Goal: Transaction & Acquisition: Purchase product/service

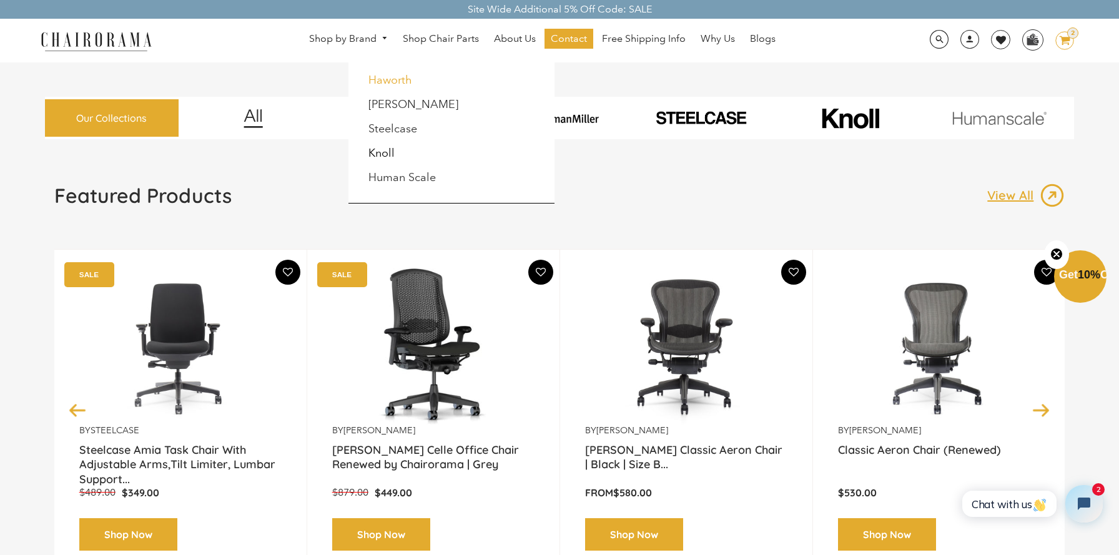
click at [399, 78] on link "Haworth" at bounding box center [390, 80] width 44 height 14
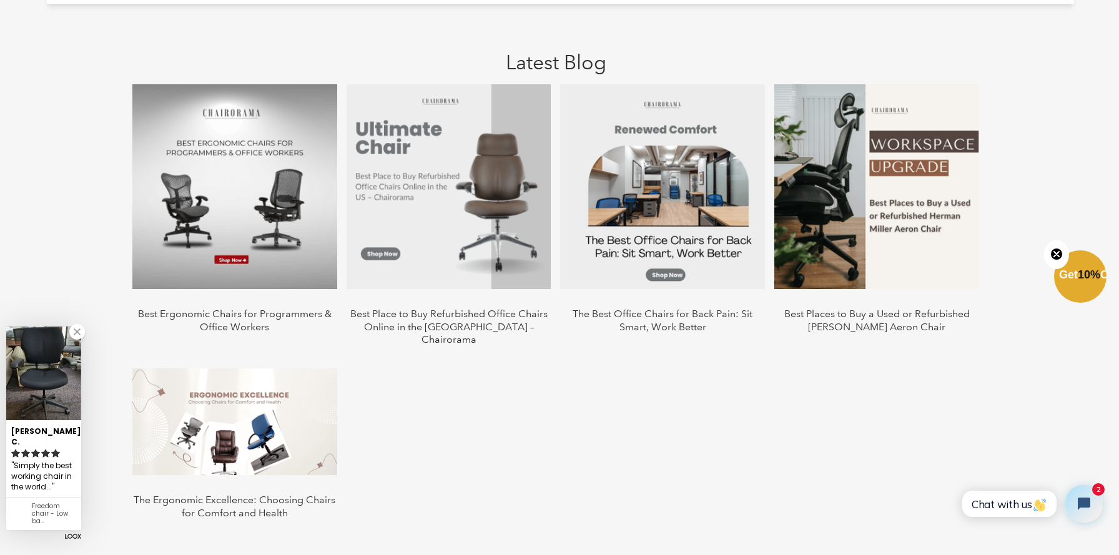
scroll to position [1207, 0]
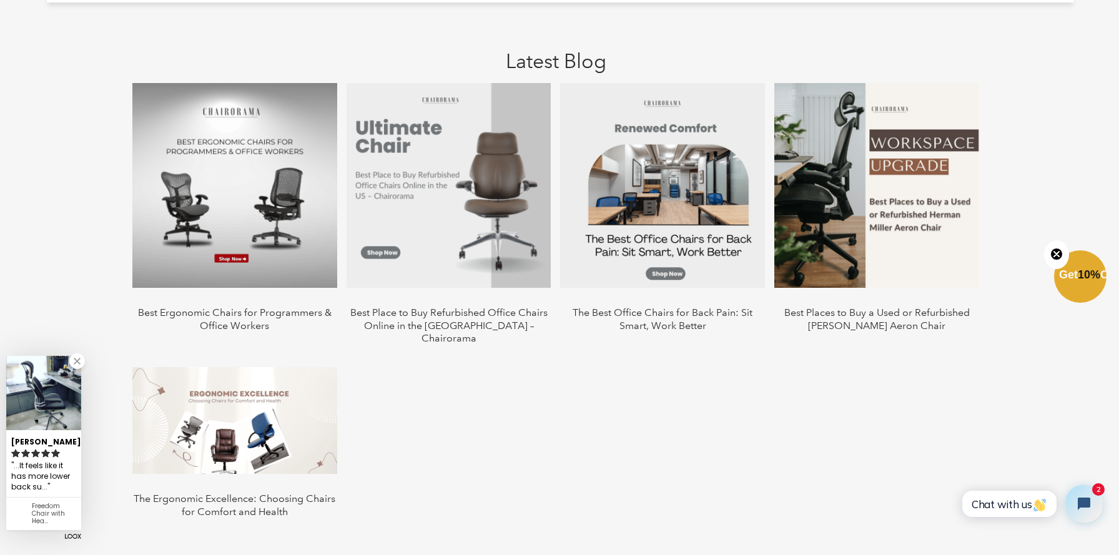
click at [483, 425] on div "Best Ergonomic Chairs for Programmers & Office Workers Best Place to Buy Refurb…" at bounding box center [555, 312] width 865 height 458
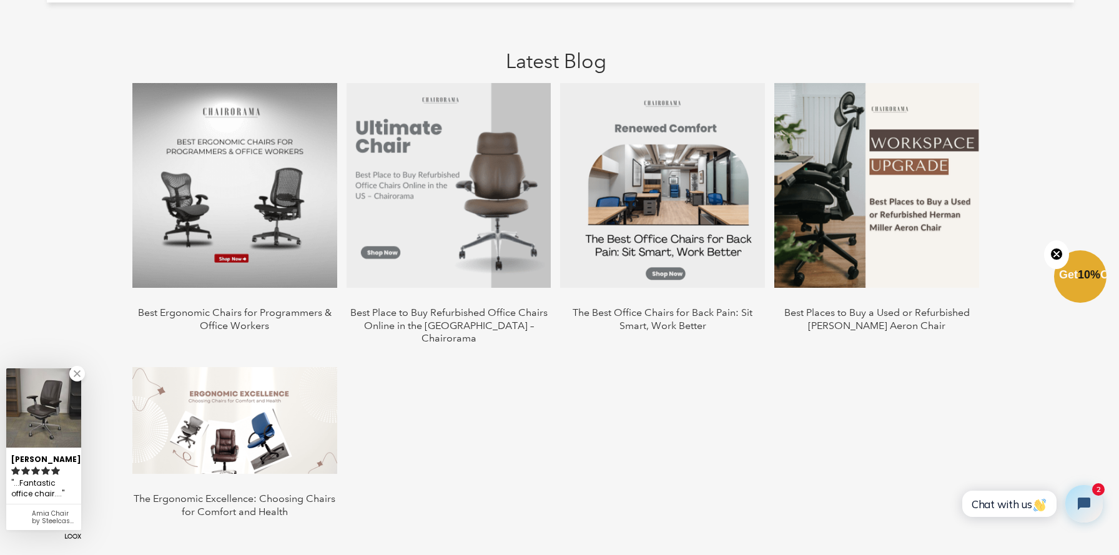
click at [468, 406] on div "Best Ergonomic Chairs for Programmers & Office Workers Best Place to Buy Refurb…" at bounding box center [555, 312] width 865 height 458
click at [76, 372] on link at bounding box center [77, 374] width 16 height 16
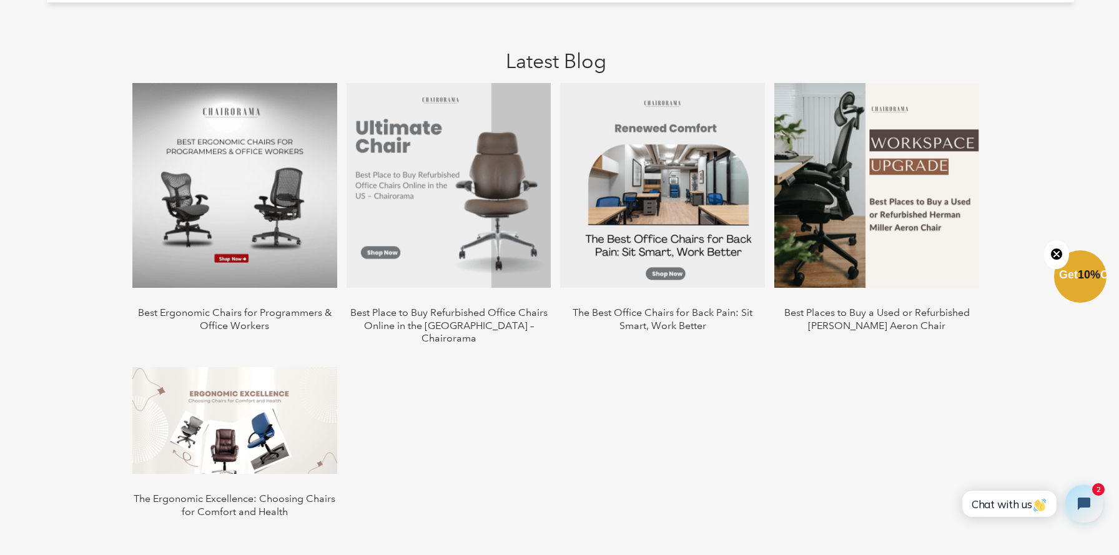
click at [561, 415] on div "Best Ergonomic Chairs for Programmers & Office Workers Best Place to Buy Refurb…" at bounding box center [555, 312] width 865 height 458
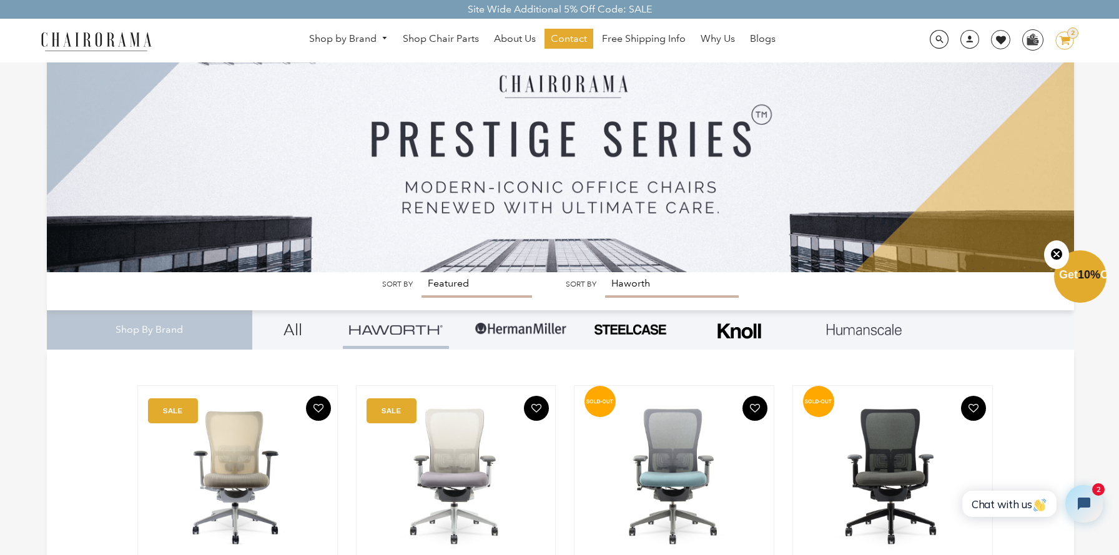
scroll to position [0, 0]
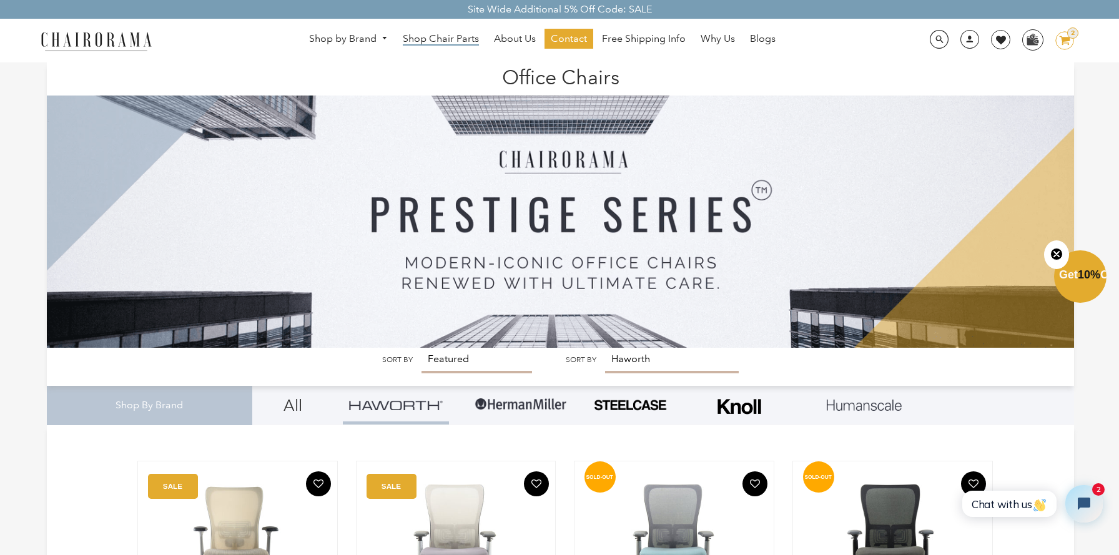
click at [443, 41] on span "Shop Chair Parts" at bounding box center [441, 38] width 76 height 13
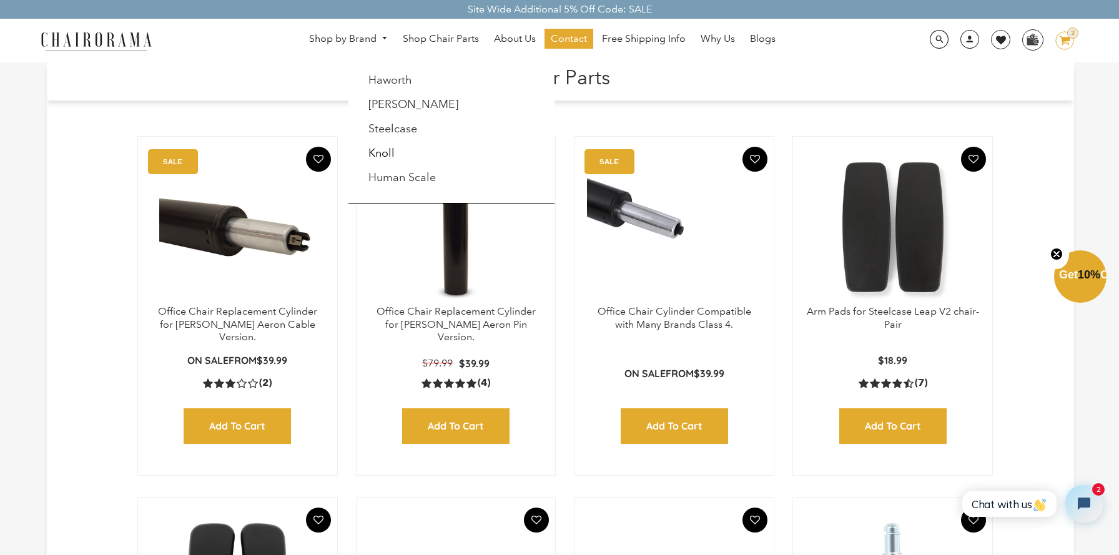
click at [383, 111] on li "[PERSON_NAME]" at bounding box center [427, 105] width 133 height 24
click at [387, 106] on link "[PERSON_NAME]" at bounding box center [413, 104] width 90 height 14
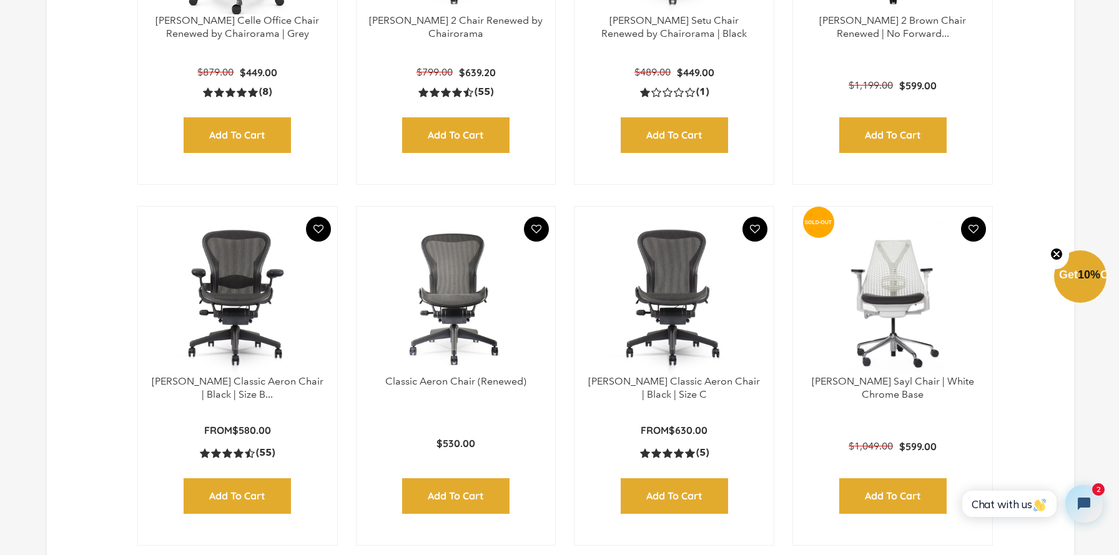
scroll to position [618, 0]
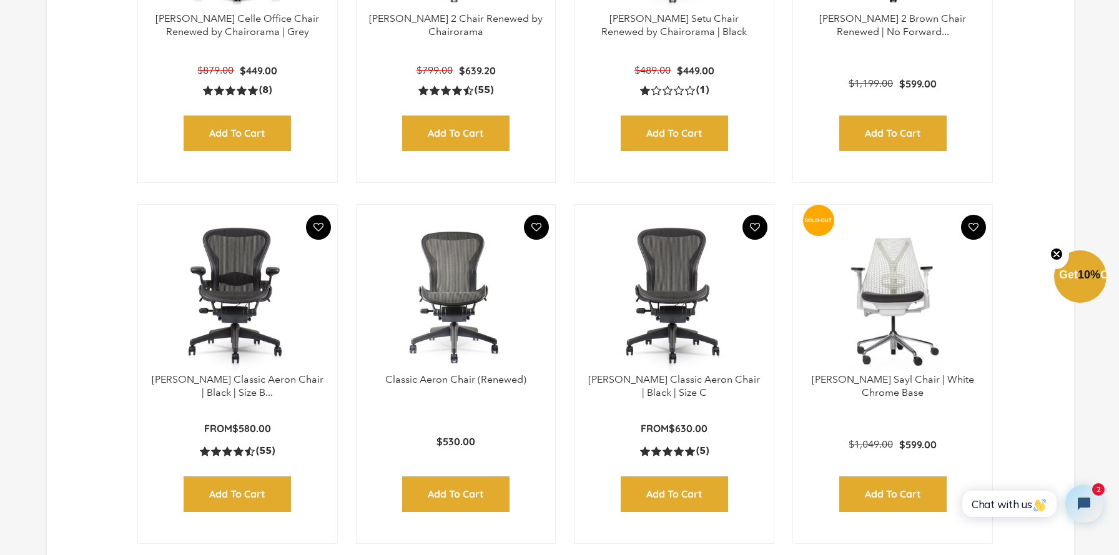
click at [249, 300] on img at bounding box center [237, 295] width 174 height 156
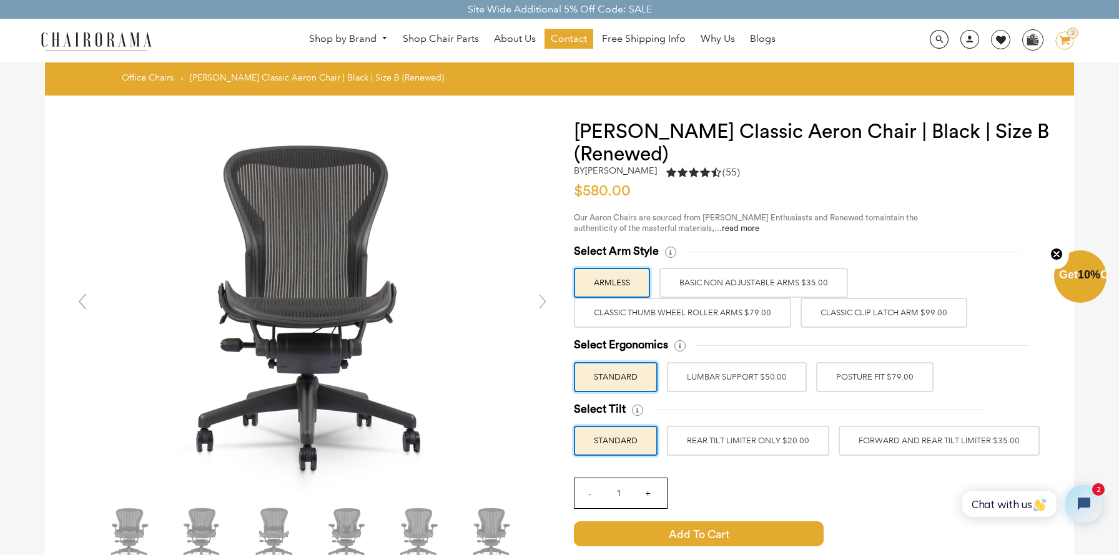
click at [1059, 258] on circle "Close teaser" at bounding box center [1057, 254] width 12 height 12
click at [1065, 240] on div at bounding box center [560, 547] width 1030 height 902
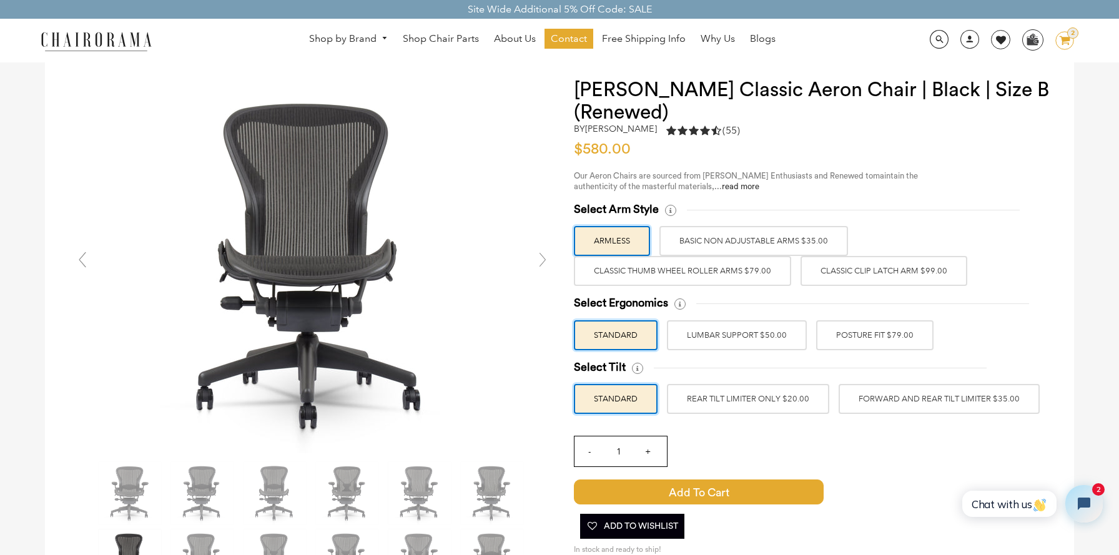
scroll to position [58, 0]
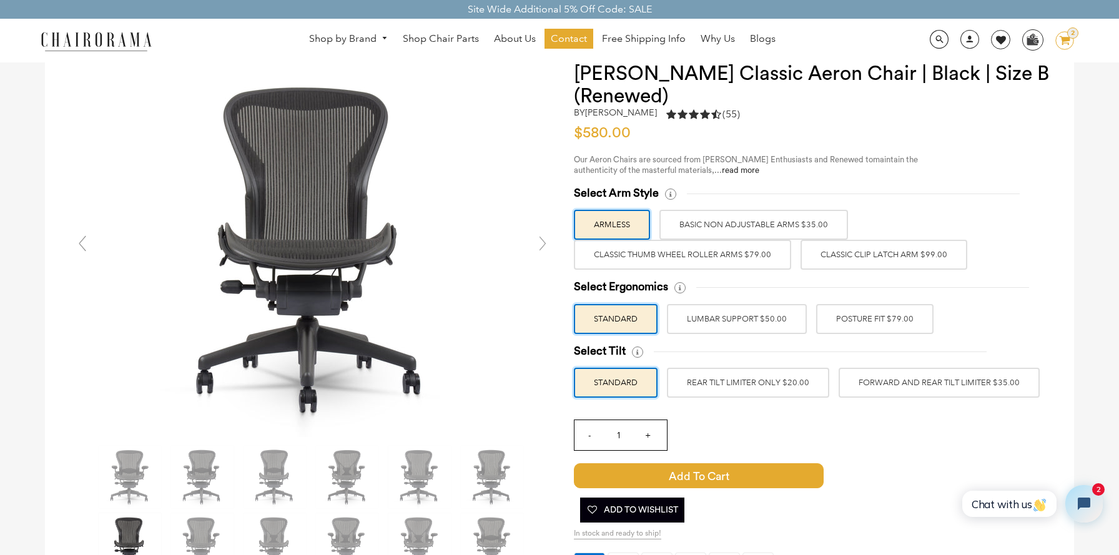
click at [1050, 260] on div at bounding box center [560, 488] width 1030 height 902
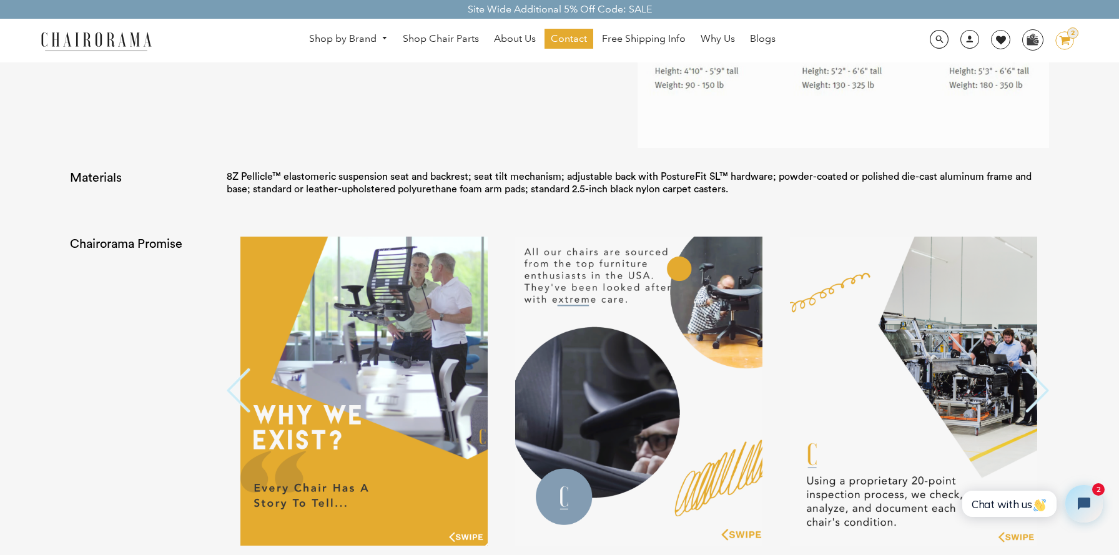
scroll to position [2581, 0]
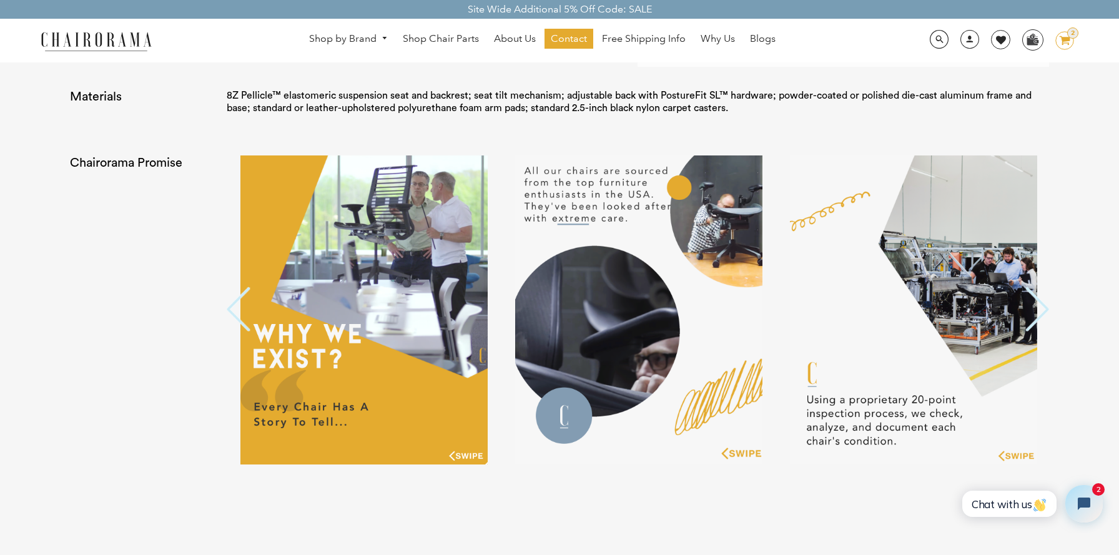
click at [235, 316] on button "Previous" at bounding box center [239, 310] width 25 height 47
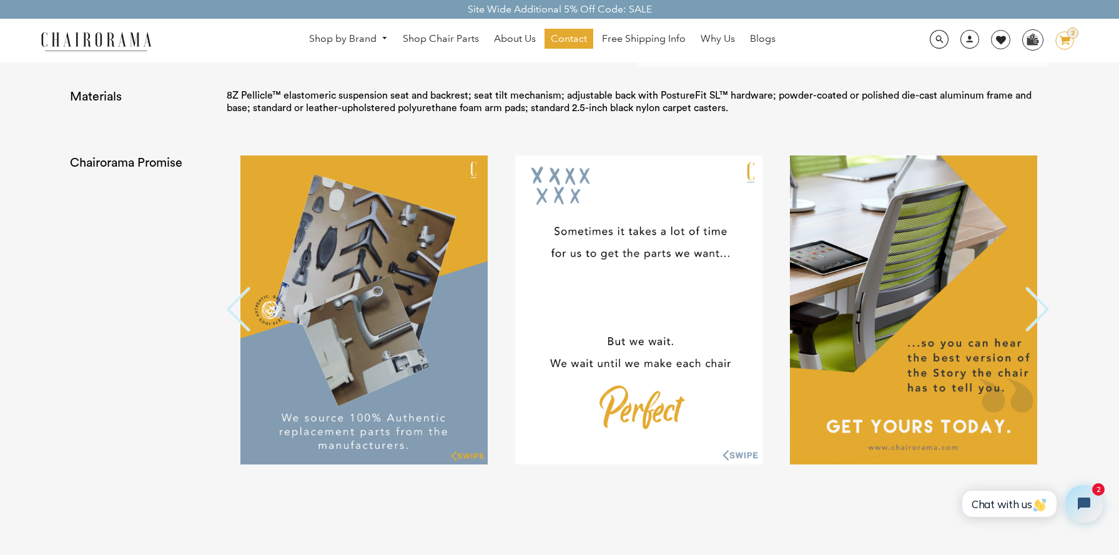
click at [235, 316] on button "Previous" at bounding box center [239, 310] width 25 height 47
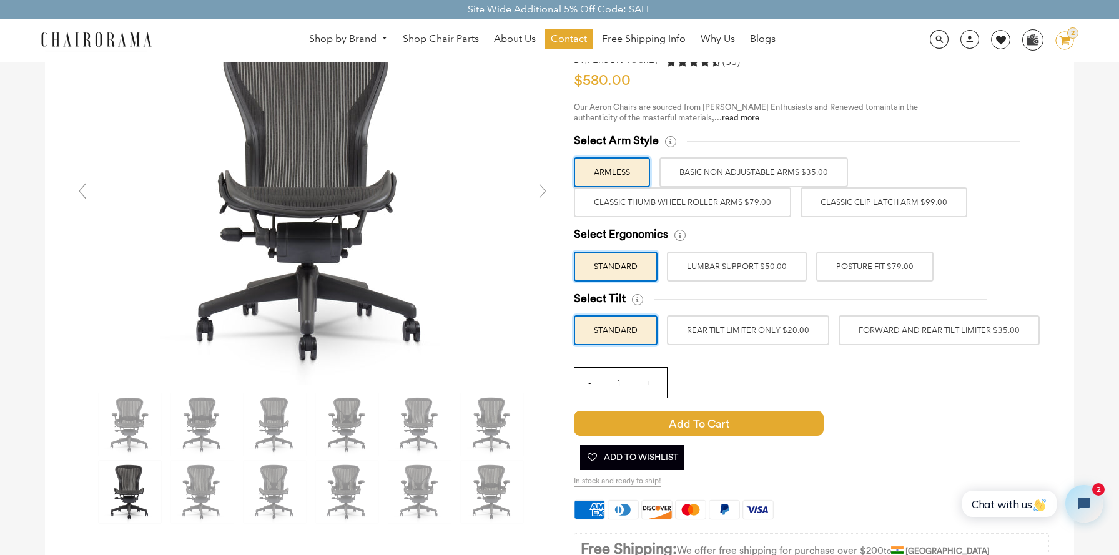
scroll to position [0, 0]
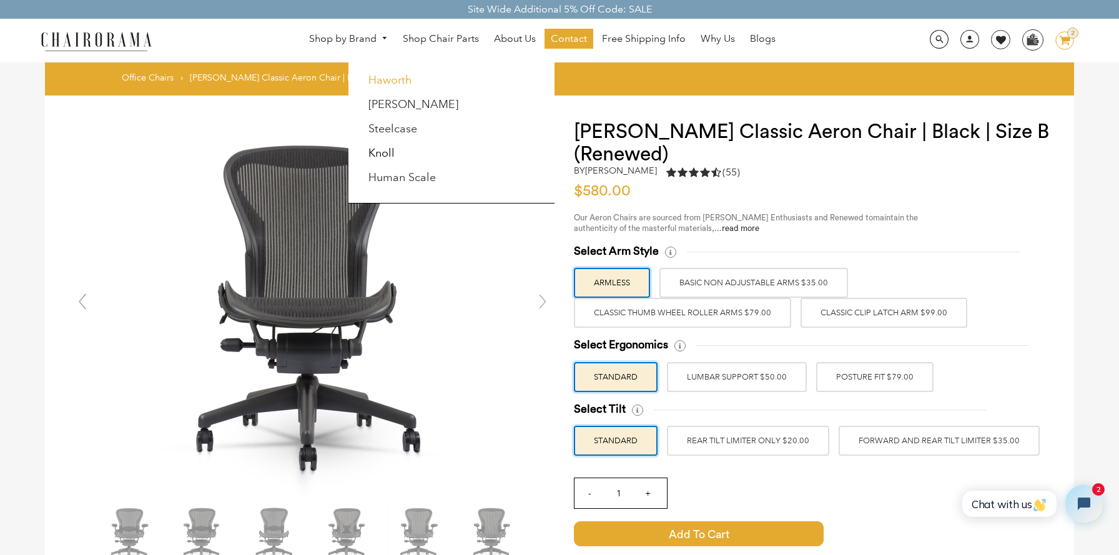
click at [377, 83] on link "Haworth" at bounding box center [390, 80] width 44 height 14
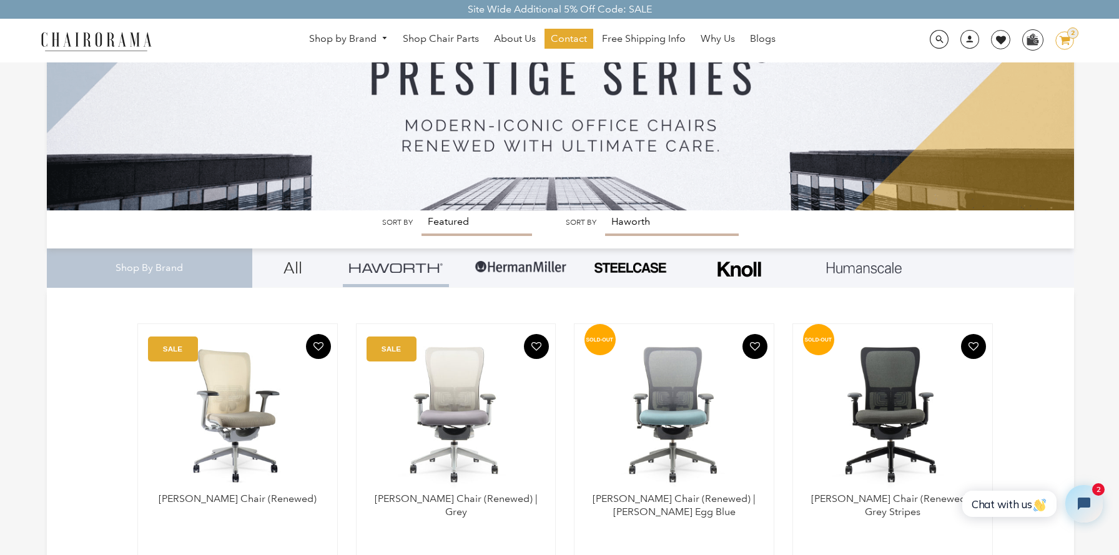
click at [220, 413] on img at bounding box center [237, 415] width 174 height 156
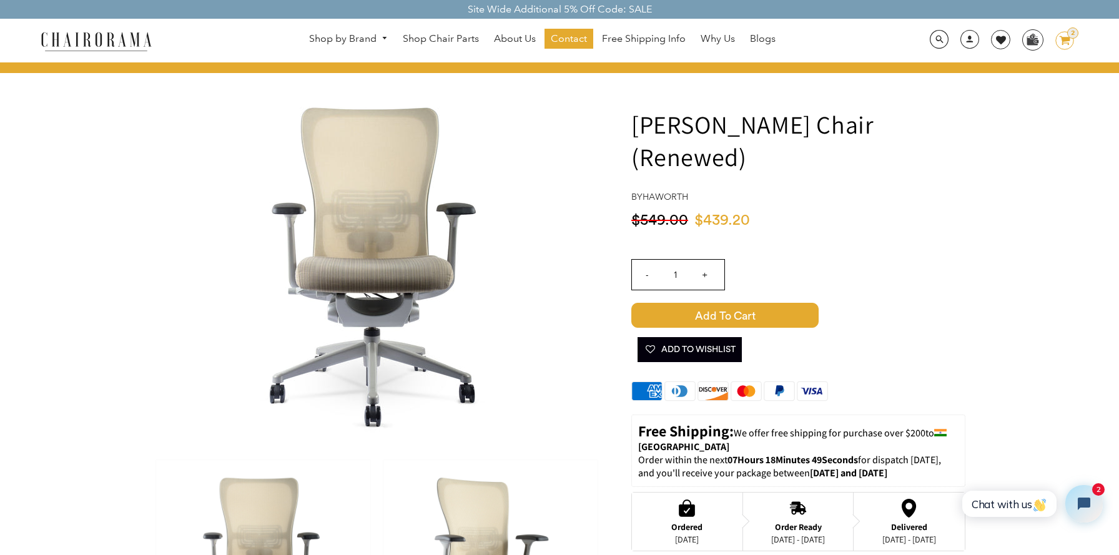
scroll to position [27, 0]
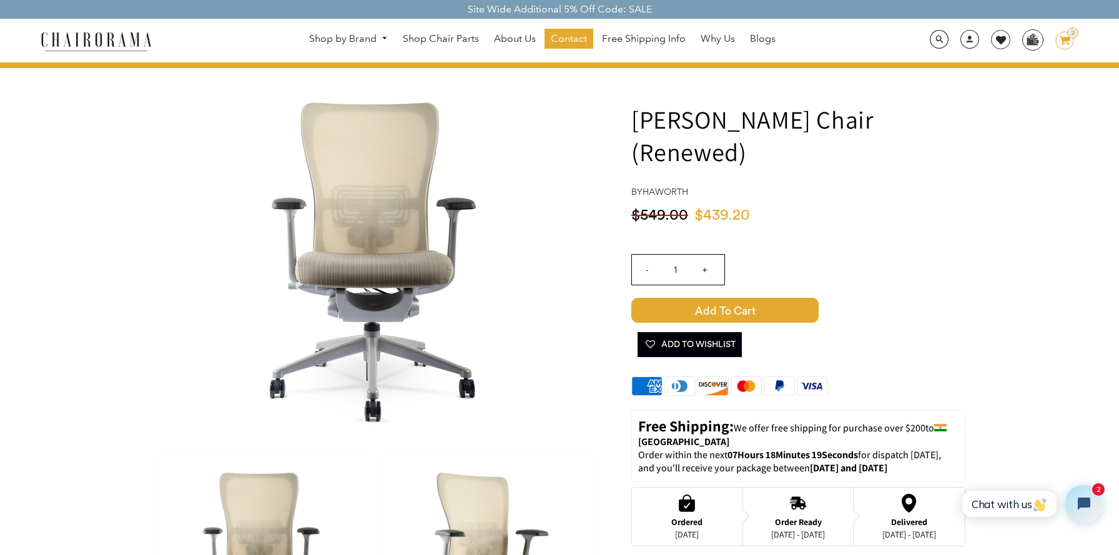
drag, startPoint x: 638, startPoint y: 121, endPoint x: 872, endPoint y: 119, distance: 234.8
click at [872, 119] on h1 "[PERSON_NAME] Chair (Renewed)" at bounding box center [798, 135] width 334 height 65
